Goal: Information Seeking & Learning: Learn about a topic

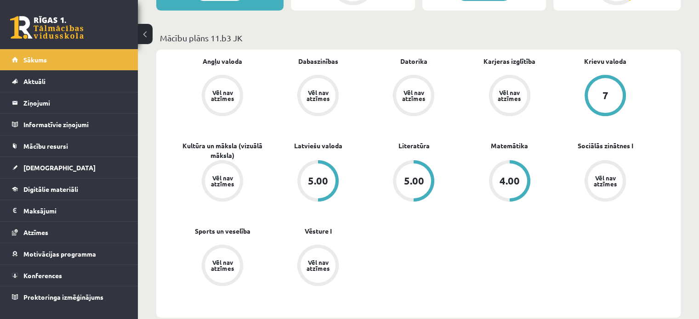
scroll to position [138, 0]
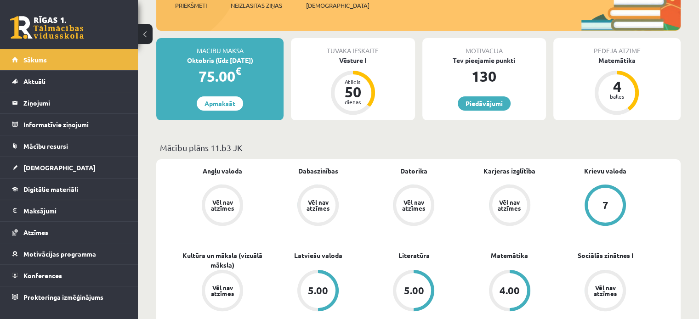
click at [342, 51] on div "Tuvākā ieskaite" at bounding box center [353, 46] width 124 height 17
click at [348, 62] on div "Vēsture I" at bounding box center [353, 61] width 124 height 10
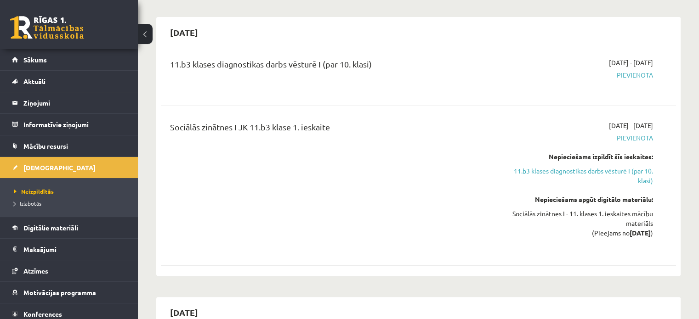
scroll to position [184, 0]
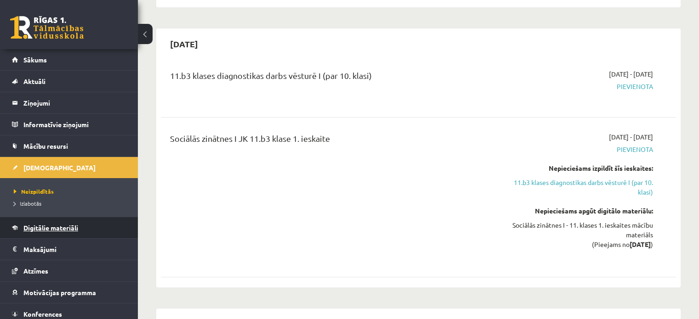
click at [72, 229] on span "Digitālie materiāli" at bounding box center [50, 228] width 55 height 8
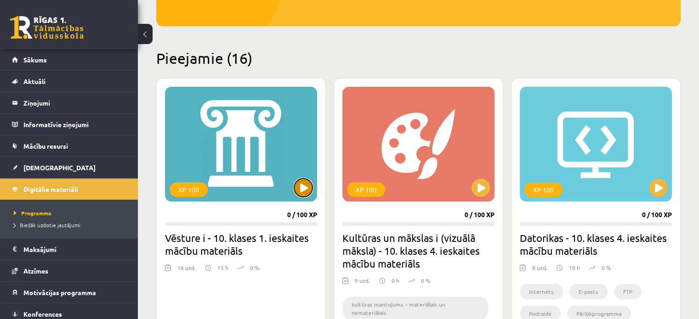
click at [302, 188] on button at bounding box center [303, 188] width 18 height 18
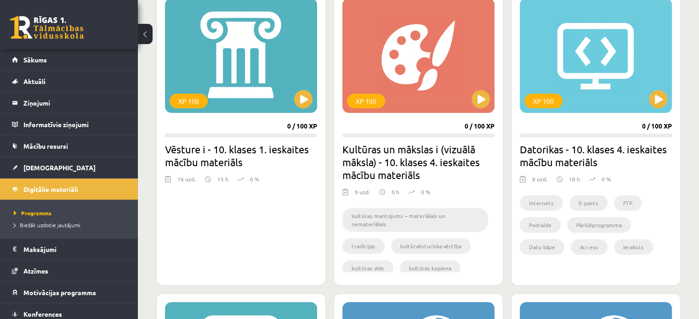
scroll to position [276, 0]
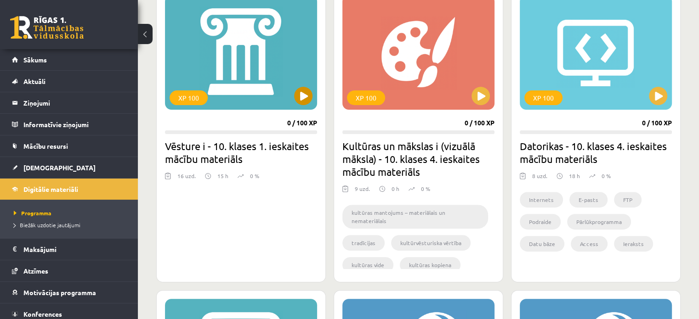
click at [232, 93] on div "XP 100" at bounding box center [241, 52] width 152 height 115
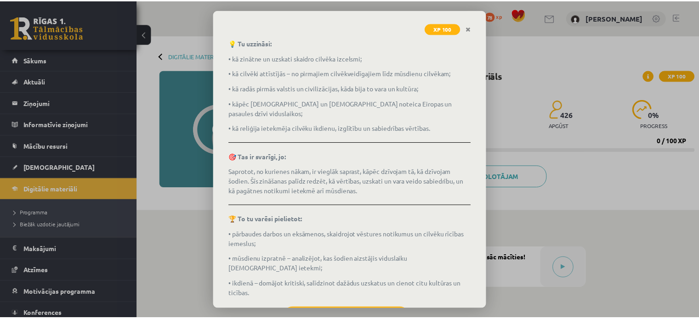
scroll to position [145, 0]
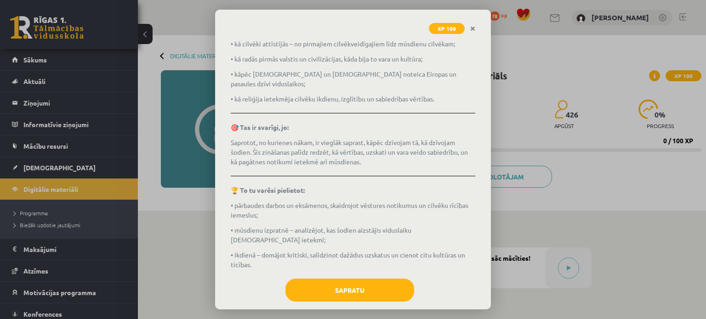
click at [358, 262] on div "Vēsture i - 10. klases 1. ieskaites mācību materiāls Ko tu iemācīsies? Kā sākās…" at bounding box center [353, 173] width 276 height 274
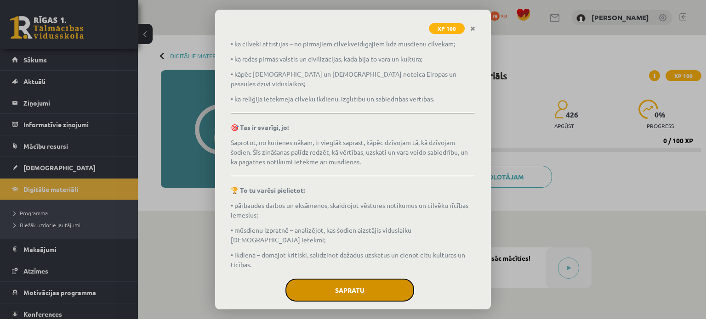
click at [362, 279] on button "Sapratu" at bounding box center [349, 290] width 129 height 23
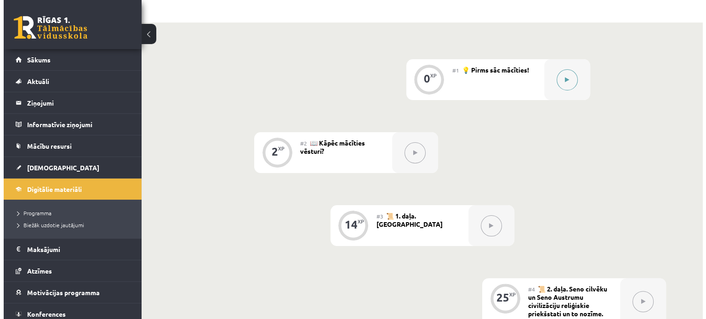
scroll to position [184, 0]
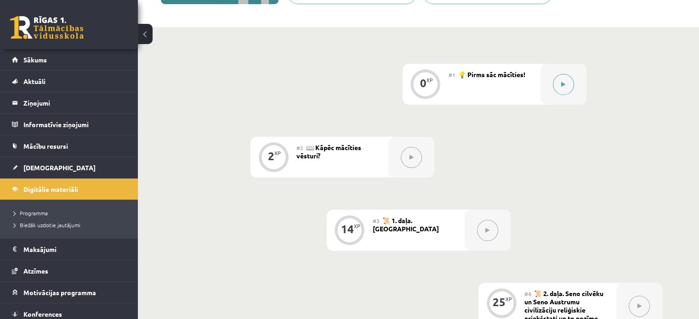
click at [543, 86] on div at bounding box center [564, 84] width 46 height 41
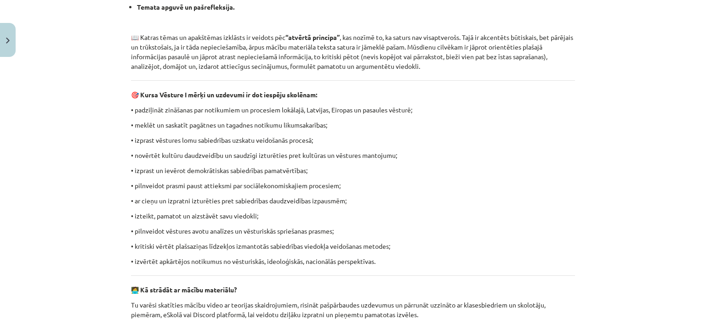
scroll to position [368, 0]
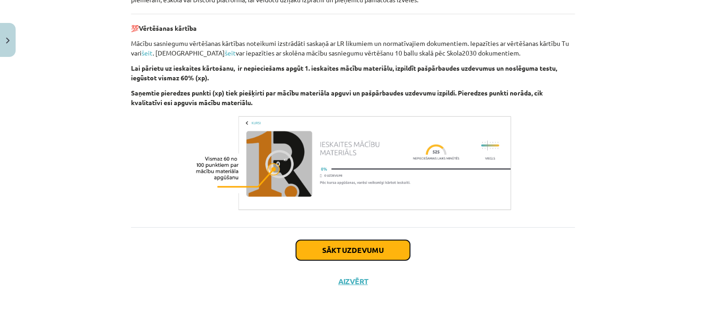
click at [328, 241] on button "Sākt uzdevumu" at bounding box center [353, 250] width 114 height 20
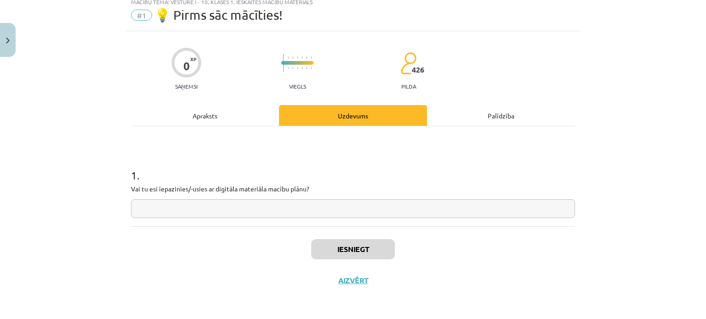
scroll to position [23, 0]
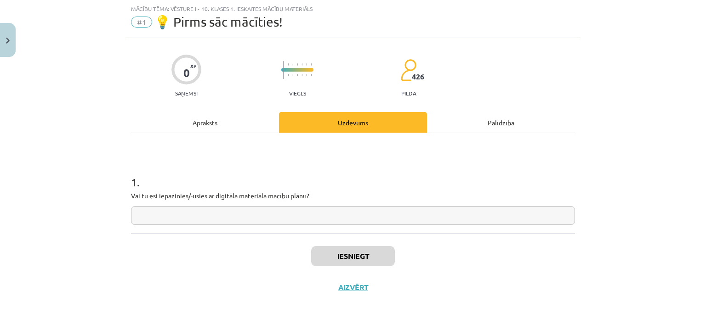
click at [456, 183] on h1 "1 ." at bounding box center [353, 174] width 444 height 29
click at [355, 203] on div "1 . Vai tu esi iepazinies/-usies ar digitāla materiāla macību plānu?" at bounding box center [353, 192] width 444 height 65
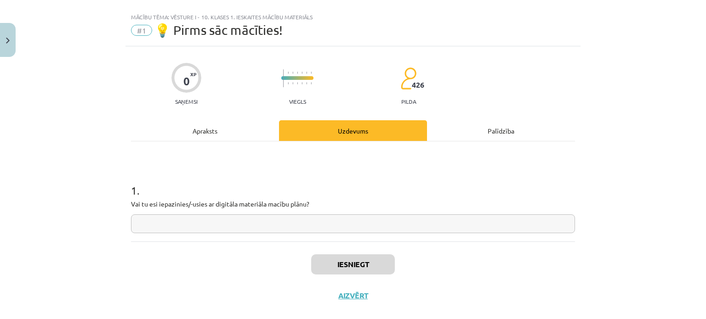
scroll to position [0, 0]
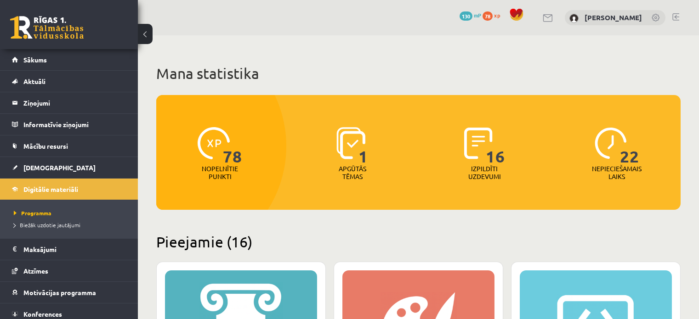
scroll to position [276, 0]
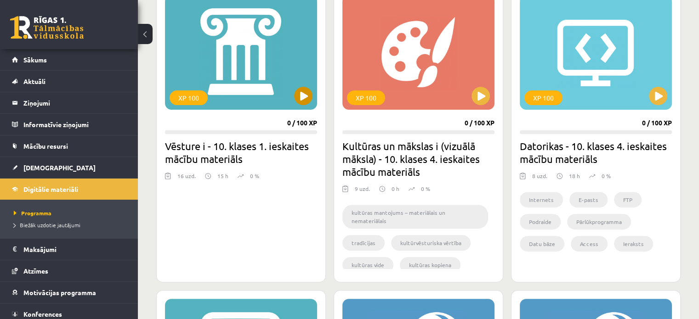
click at [256, 98] on div "XP 100" at bounding box center [241, 52] width 152 height 115
click at [274, 72] on div "XP 100" at bounding box center [241, 52] width 152 height 115
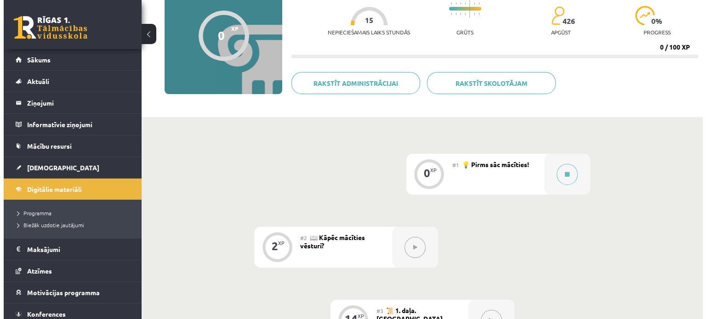
scroll to position [184, 0]
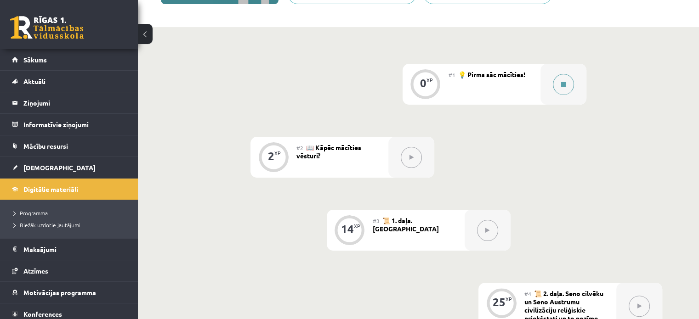
click at [548, 94] on div at bounding box center [564, 84] width 46 height 41
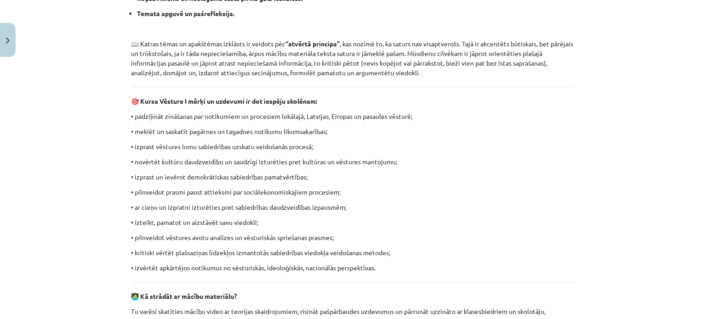
scroll to position [414, 0]
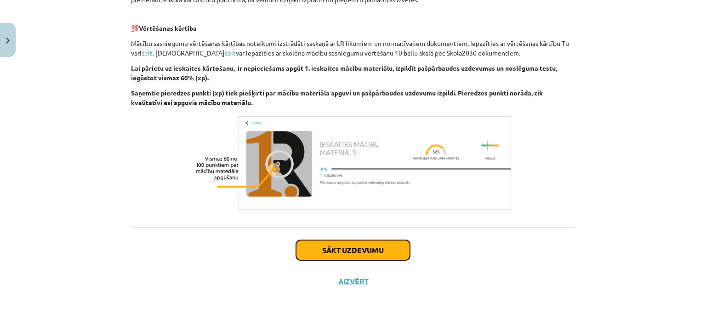
click at [357, 247] on button "Sākt uzdevumu" at bounding box center [353, 250] width 114 height 20
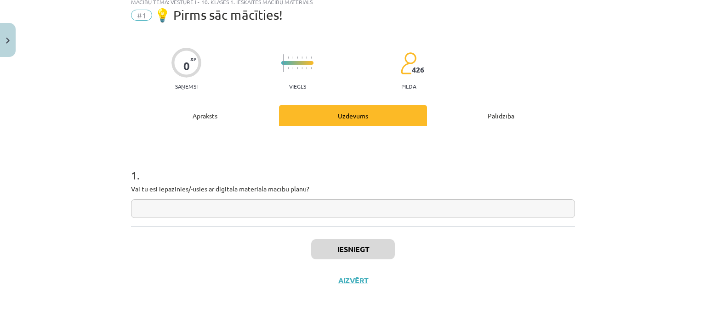
scroll to position [23, 0]
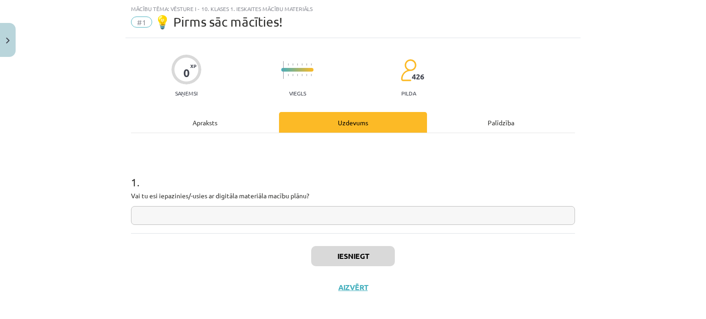
click at [303, 211] on input "text" at bounding box center [353, 215] width 444 height 19
type input "*"
type input "**"
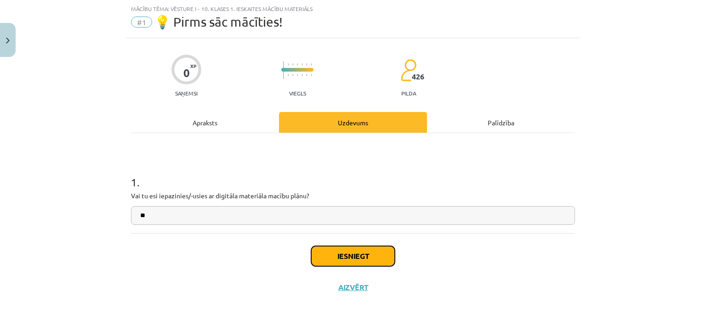
click at [343, 256] on button "Iesniegt" at bounding box center [353, 256] width 84 height 20
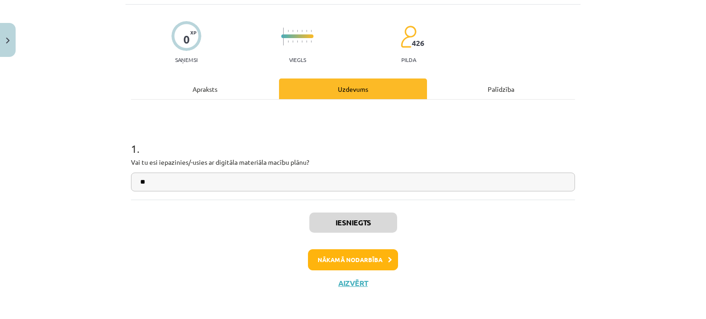
scroll to position [58, 0]
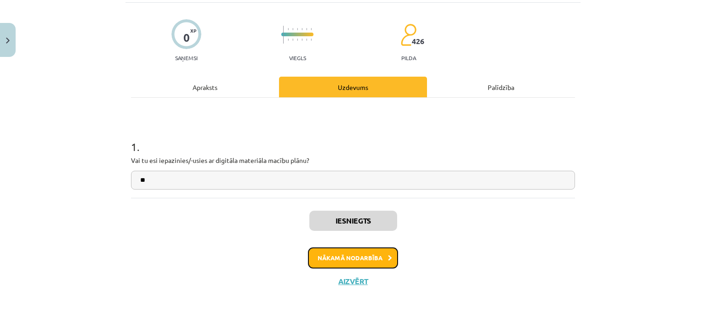
click at [331, 267] on button "Nākamā nodarbība" at bounding box center [353, 258] width 90 height 21
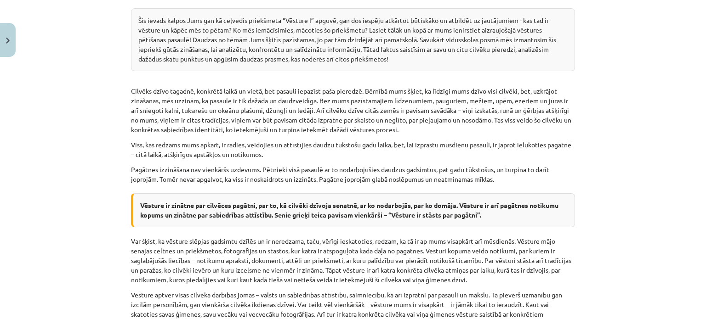
scroll to position [345, 0]
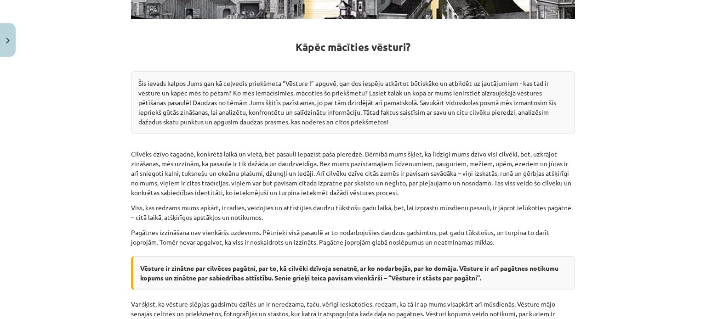
click at [114, 87] on div "Mācību tēma: Vēsture i - 10. klases 1. ieskaites mācību materiāls #2 📖 Kāpēc mā…" at bounding box center [353, 159] width 706 height 319
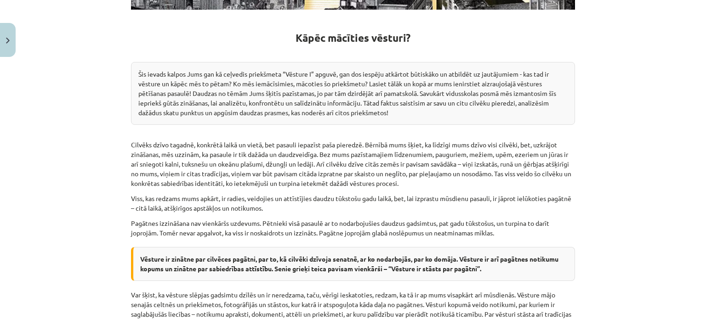
scroll to position [344, 0]
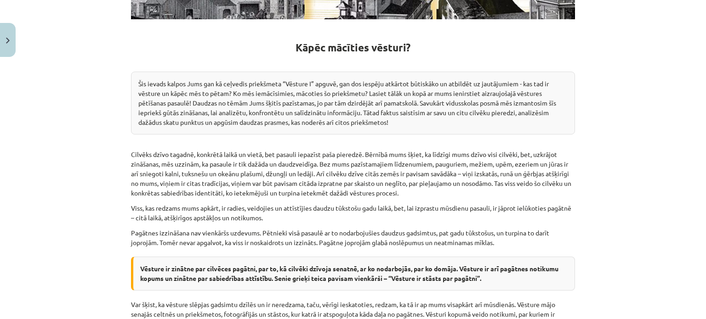
click at [182, 103] on div "Šis ievads kalpos Jums gan kā ceļvedis priekšmeta “Vēsture I” apguvē, gan dos i…" at bounding box center [353, 103] width 444 height 63
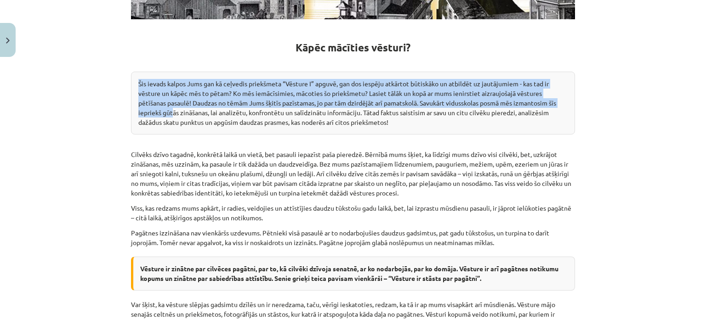
drag, startPoint x: 134, startPoint y: 83, endPoint x: 170, endPoint y: 107, distance: 43.4
click at [170, 107] on div "Šis ievads kalpos Jums gan kā ceļvedis priekšmeta “Vēsture I” apguvē, gan dos i…" at bounding box center [353, 103] width 444 height 63
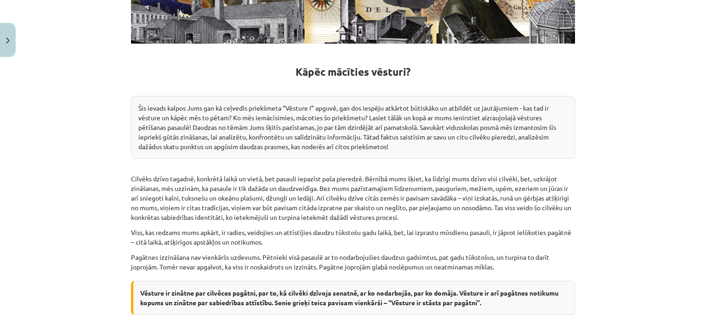
scroll to position [298, 0]
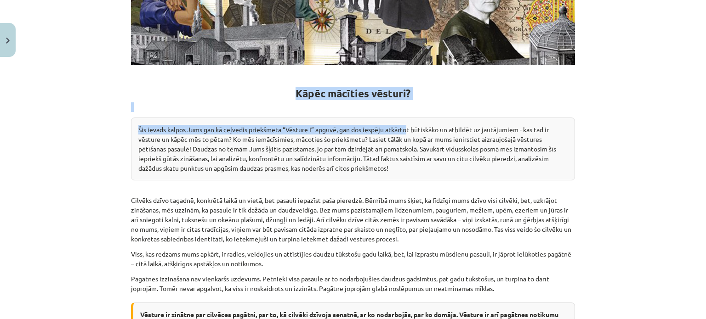
drag, startPoint x: 291, startPoint y: 96, endPoint x: 407, endPoint y: 115, distance: 117.1
click at [407, 115] on div "Kāpēc mācīties vēsturi? Šis ievads kalpos Jums gan kā ceļvedis priekšmeta “Vēst…" at bounding box center [353, 228] width 444 height 724
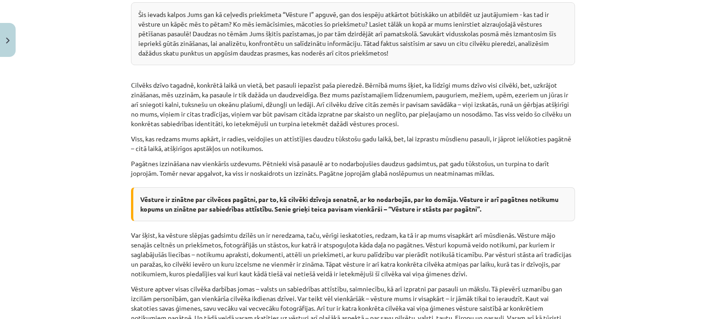
scroll to position [415, 0]
